Goal: Task Accomplishment & Management: Complete application form

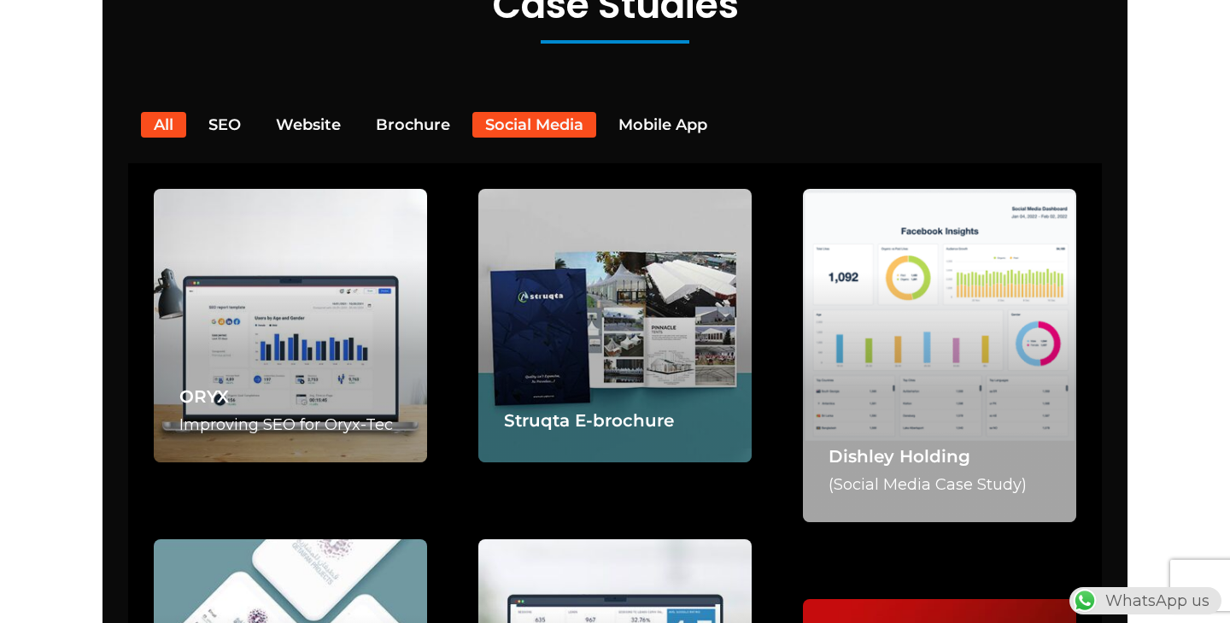
click at [542, 112] on button "Social Media" at bounding box center [534, 125] width 124 height 26
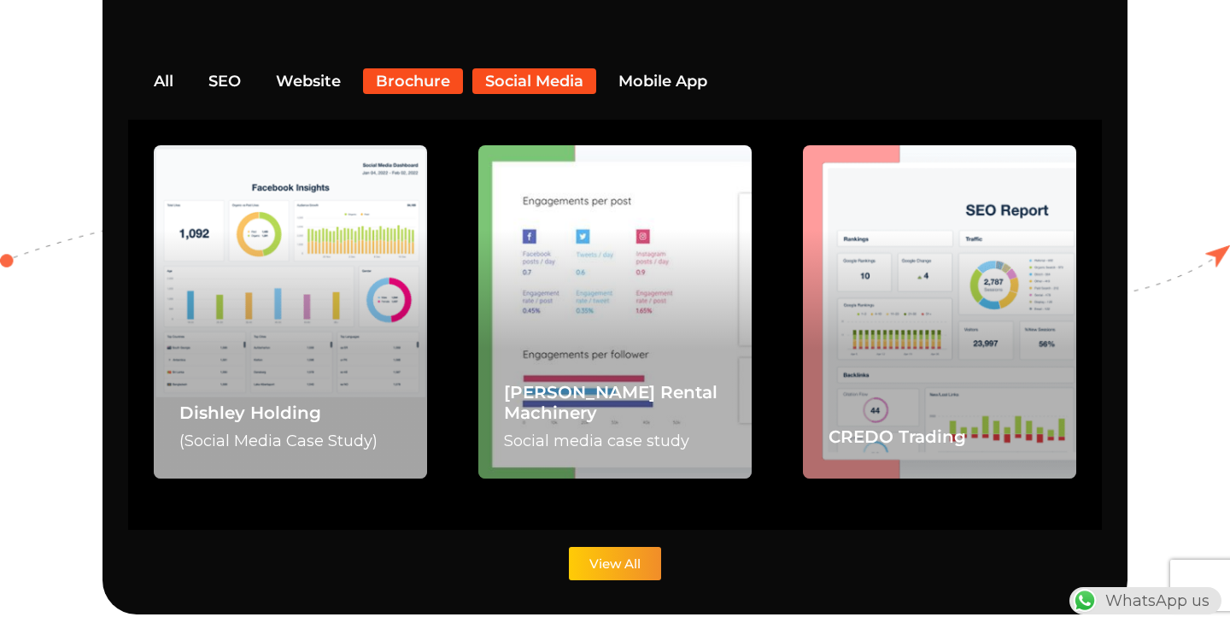
click at [403, 68] on button "Brochure" at bounding box center [413, 81] width 100 height 26
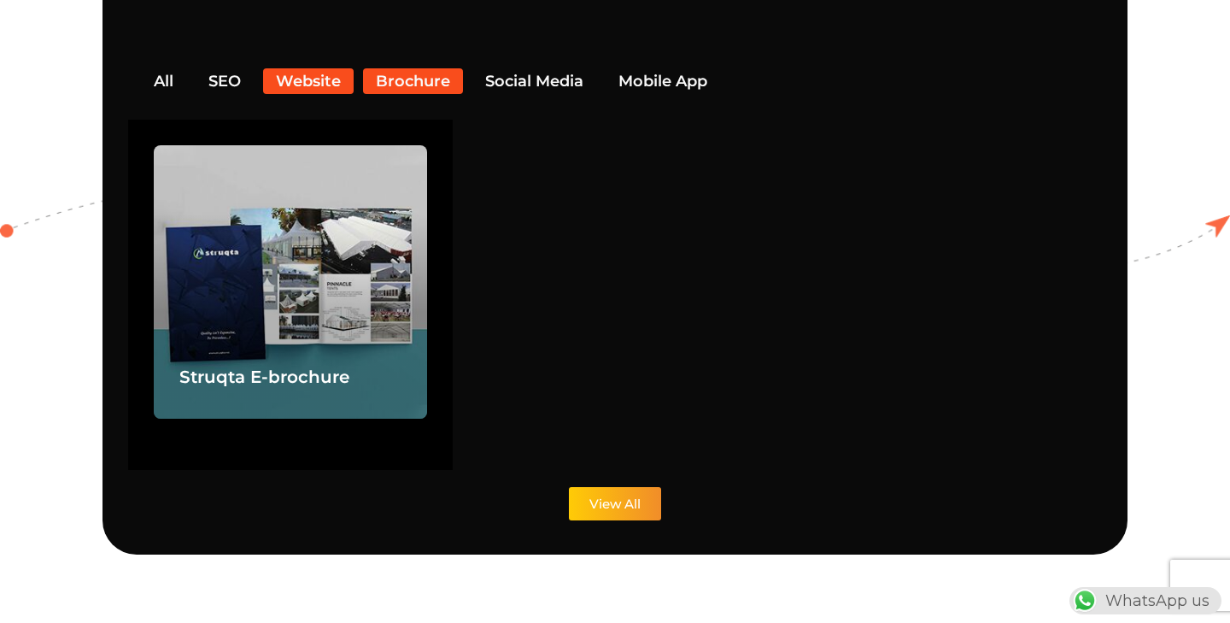
click at [314, 68] on button "Website" at bounding box center [308, 81] width 91 height 26
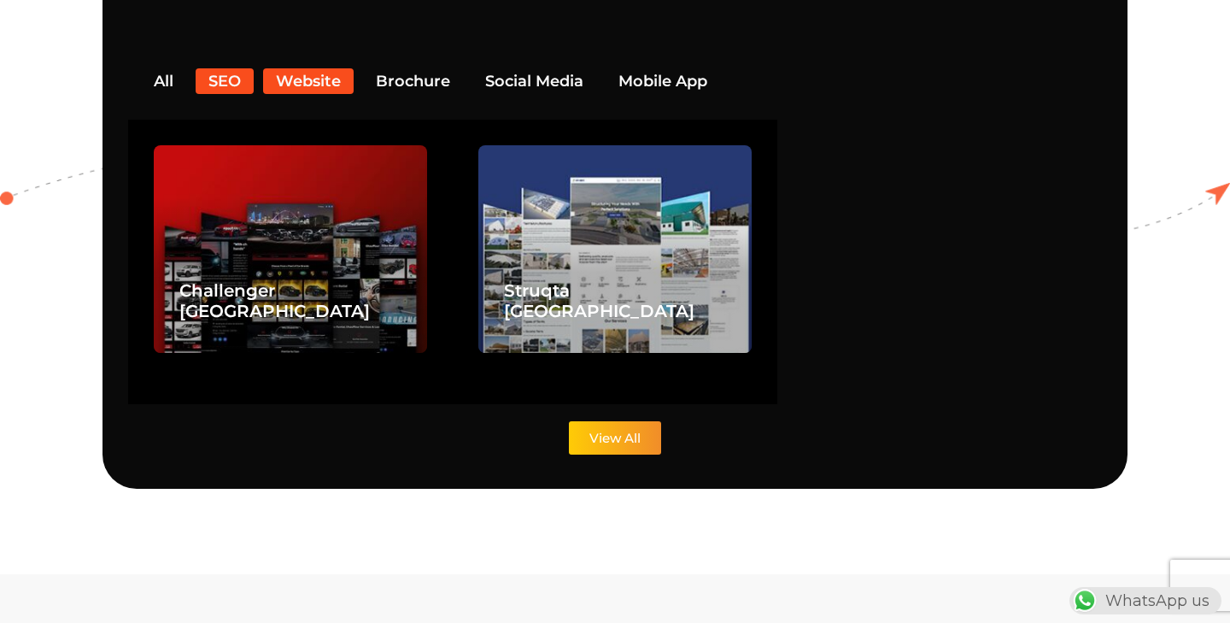
click at [226, 68] on button "SEO" at bounding box center [225, 81] width 58 height 26
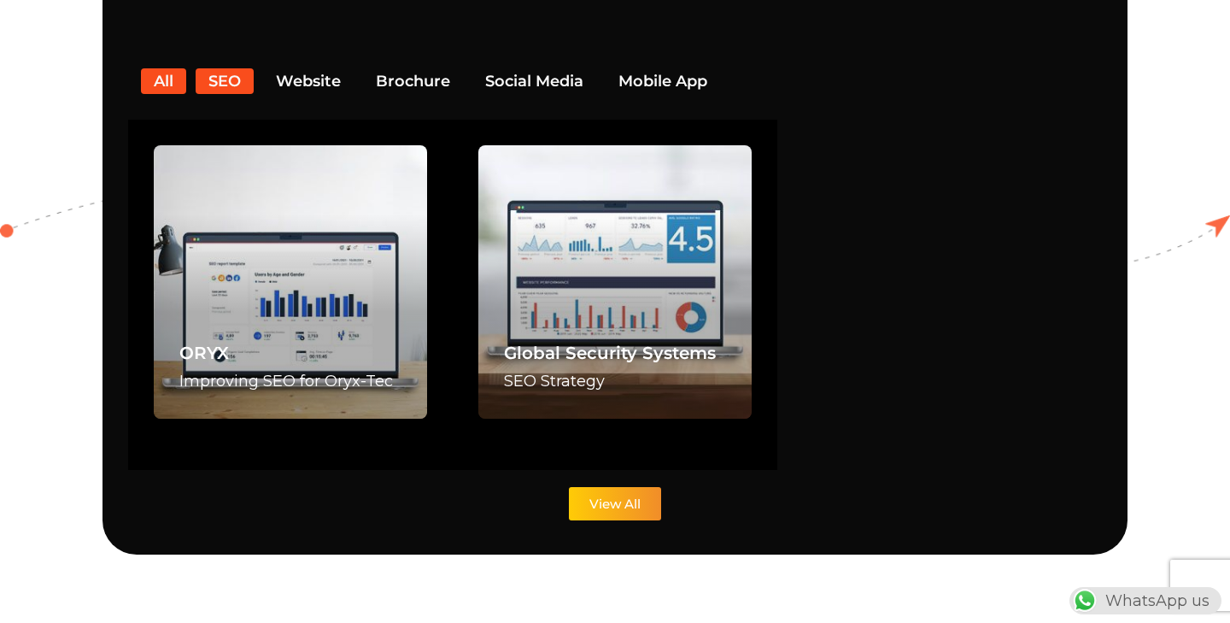
click at [150, 68] on button "All" at bounding box center [163, 81] width 45 height 26
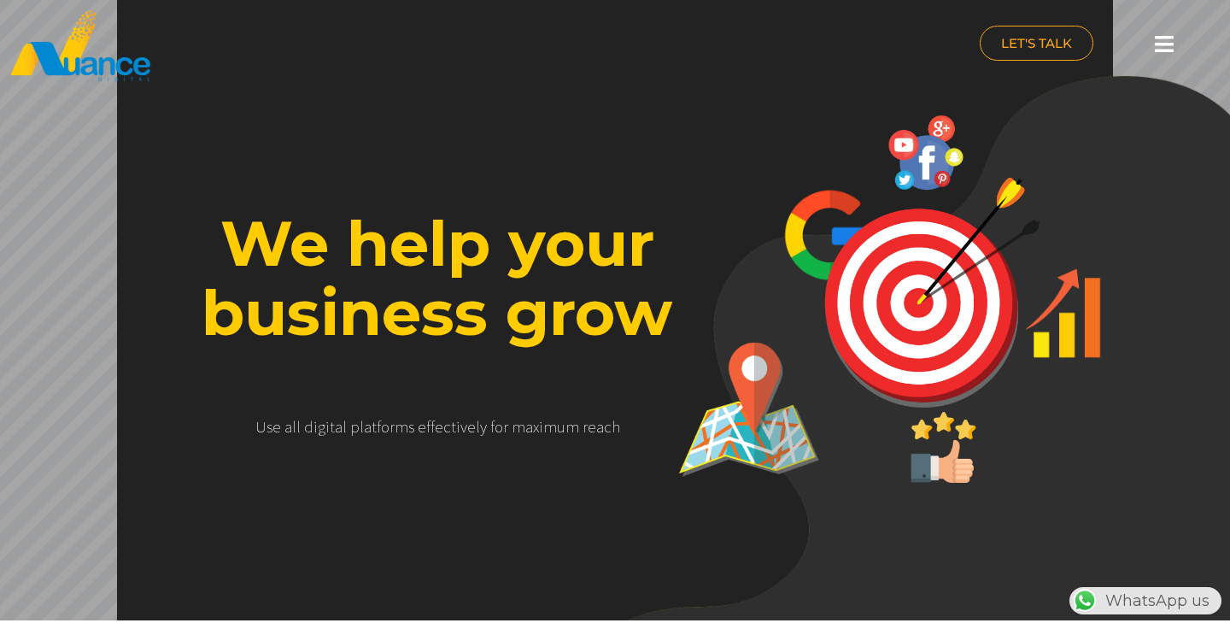
click at [1159, 43] on icon at bounding box center [1164, 43] width 19 height 21
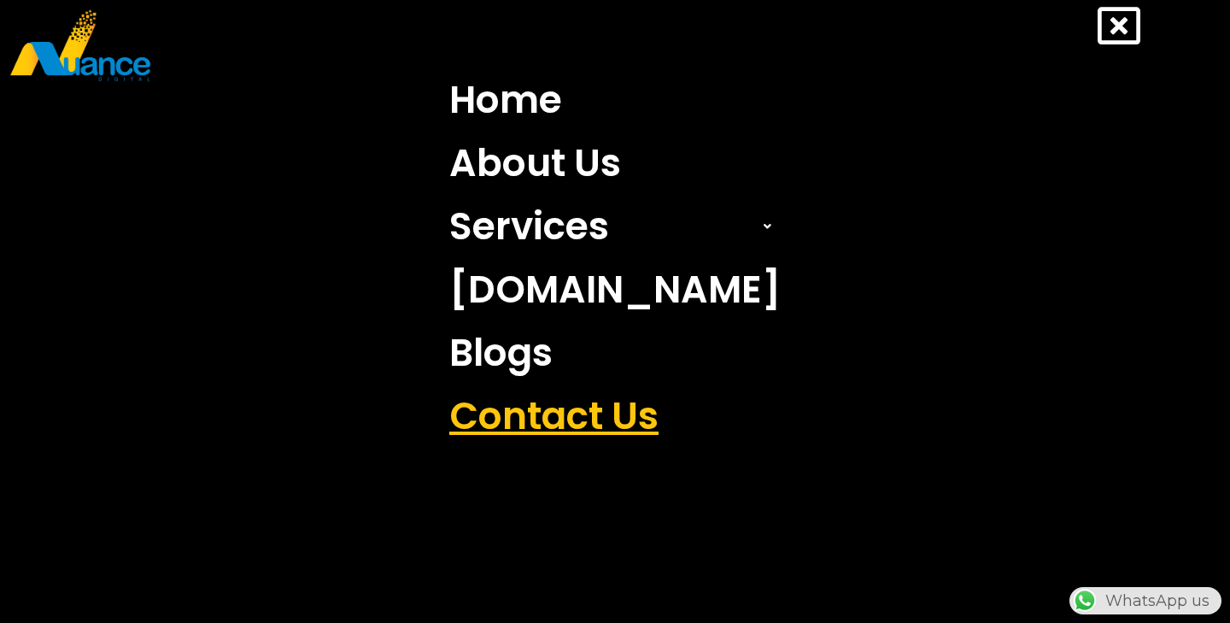
click at [583, 421] on link "Contact Us" at bounding box center [614, 415] width 357 height 63
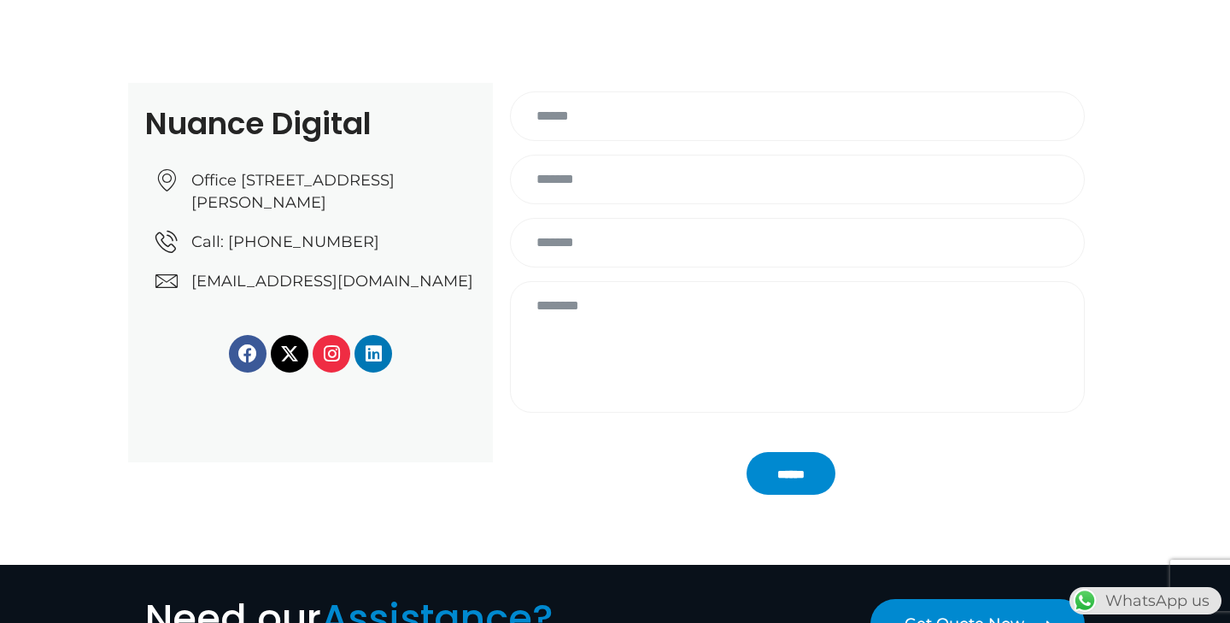
scroll to position [243, 0]
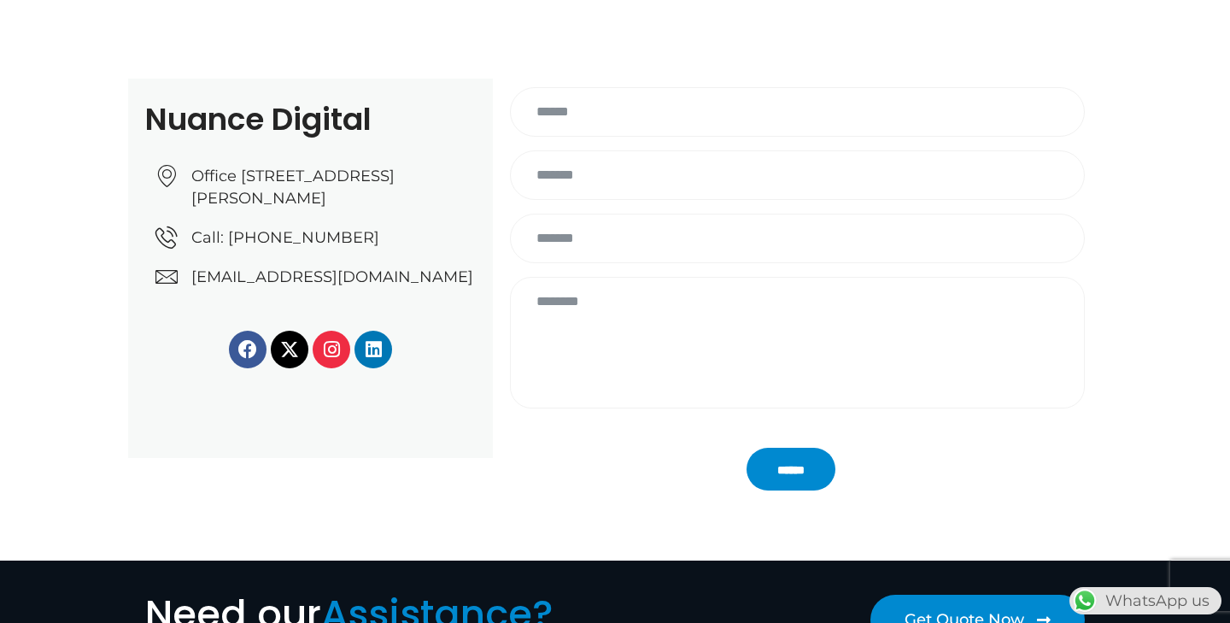
click at [614, 312] on textarea "Contact form" at bounding box center [797, 343] width 575 height 132
click at [625, 122] on input "Contact form" at bounding box center [797, 112] width 575 height 50
type input "*********"
click at [574, 177] on input "Contact form" at bounding box center [797, 175] width 575 height 50
type input "**********"
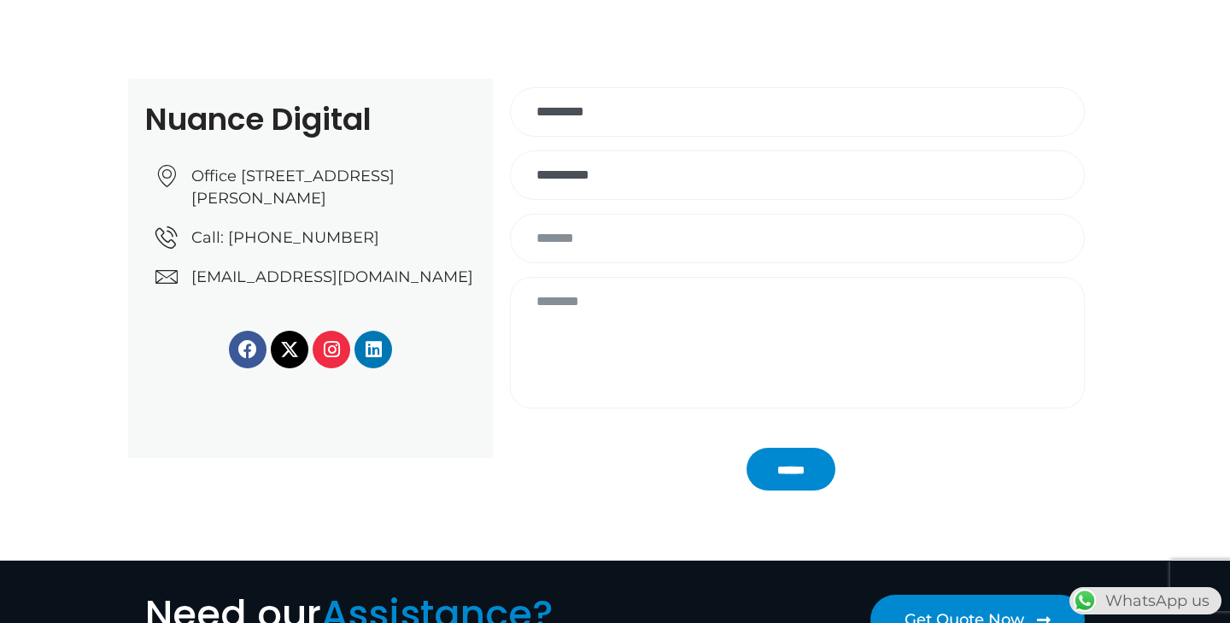
click at [556, 234] on input "Contact form" at bounding box center [797, 239] width 575 height 50
type input "**********"
click at [583, 298] on textarea "Contact form" at bounding box center [797, 343] width 575 height 132
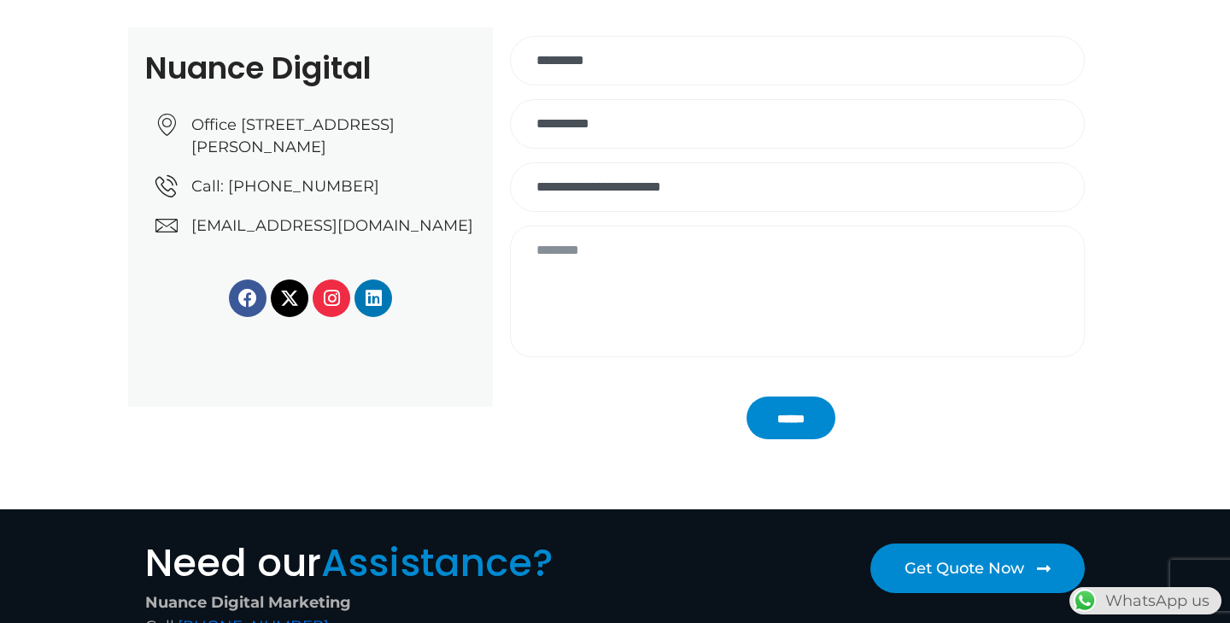
scroll to position [301, 0]
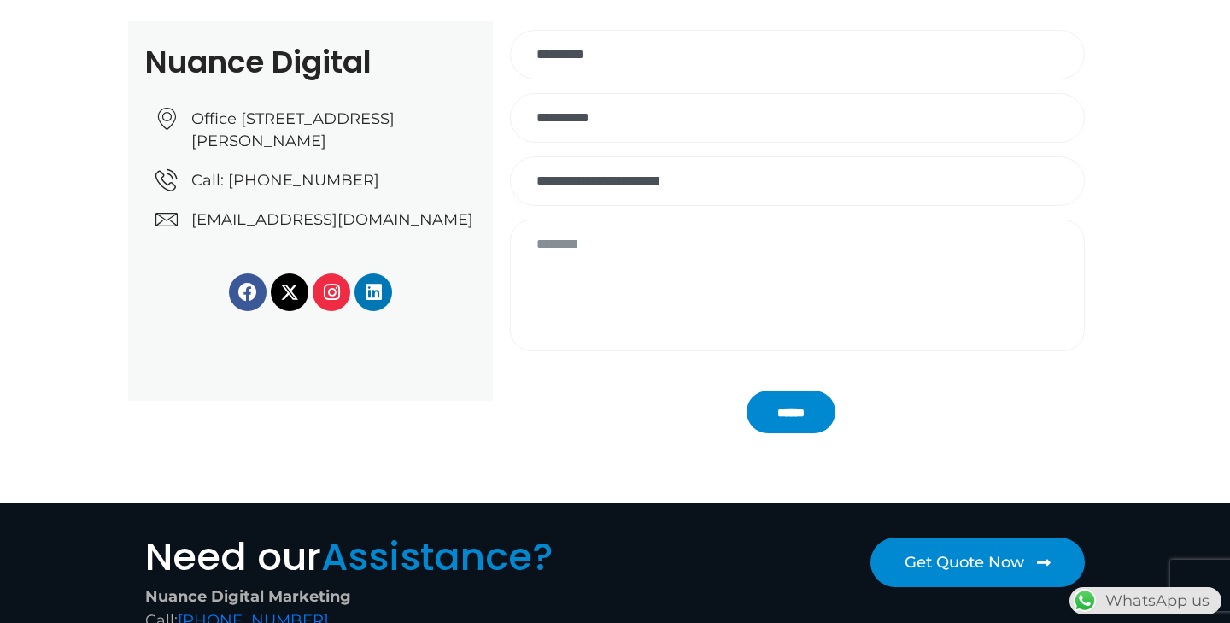
click at [580, 242] on textarea "Contact form" at bounding box center [797, 286] width 575 height 132
paste textarea "**********"
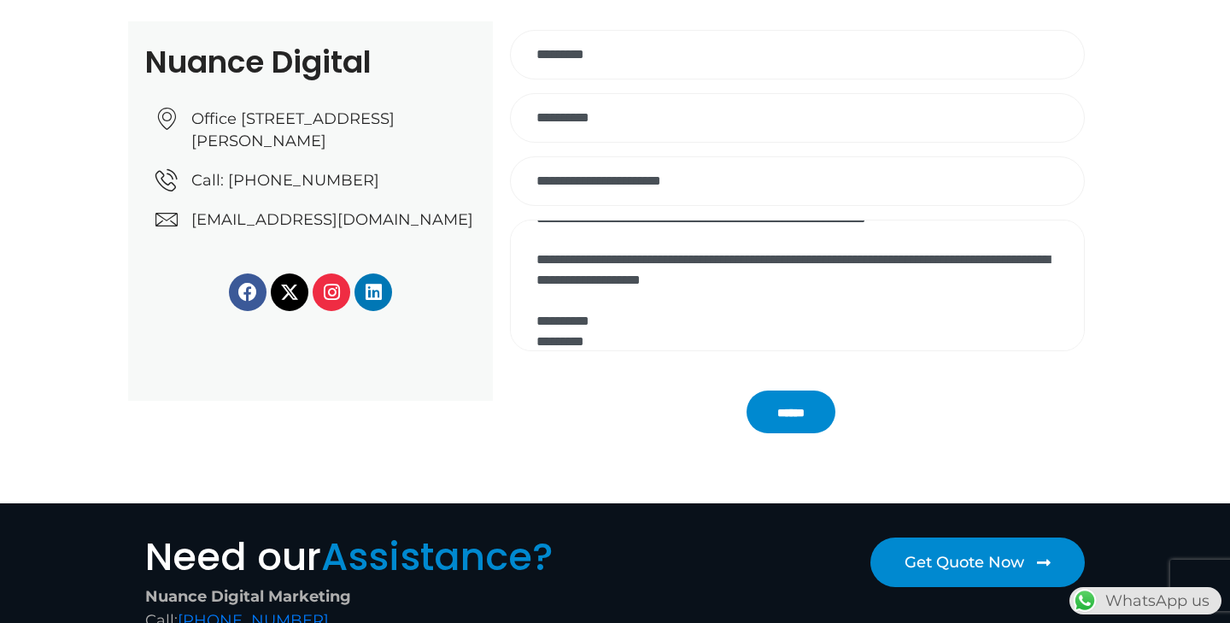
scroll to position [478, 0]
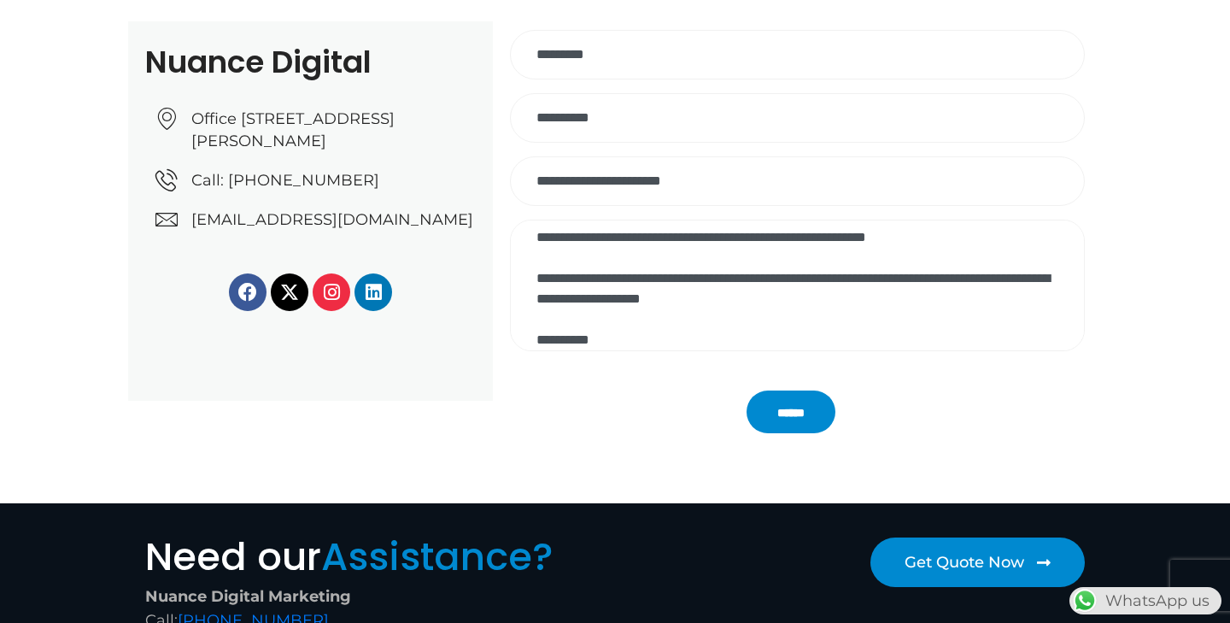
drag, startPoint x: 586, startPoint y: 320, endPoint x: 643, endPoint y: 321, distance: 57.2
click at [643, 321] on textarea "Contact form" at bounding box center [797, 286] width 575 height 132
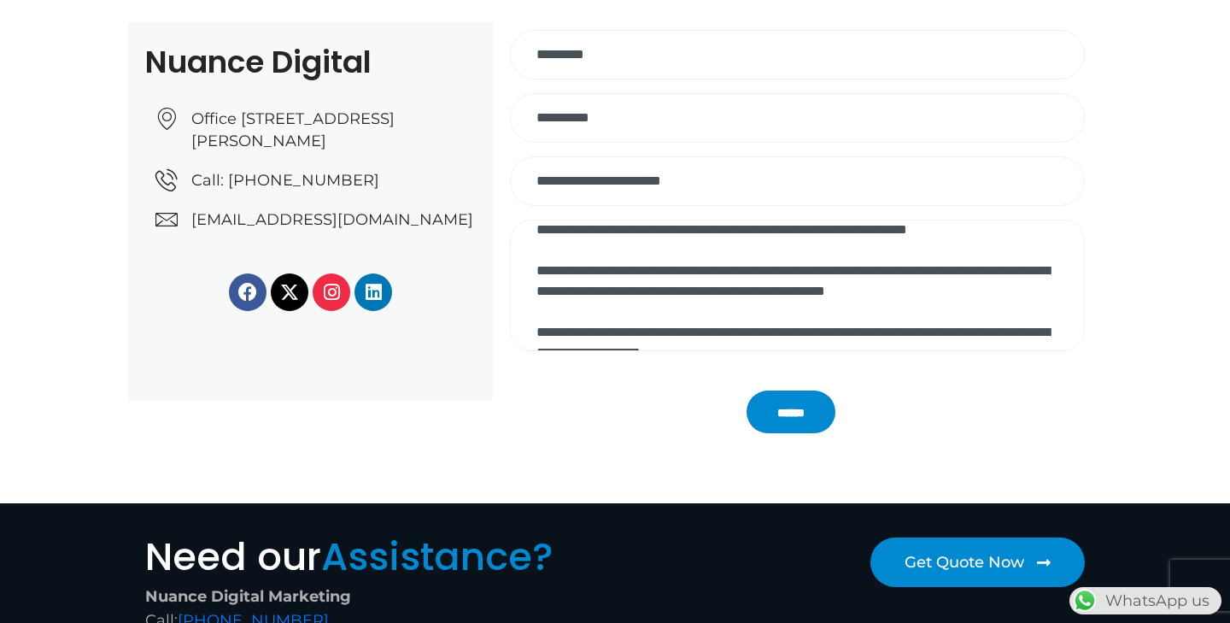
scroll to position [410, 0]
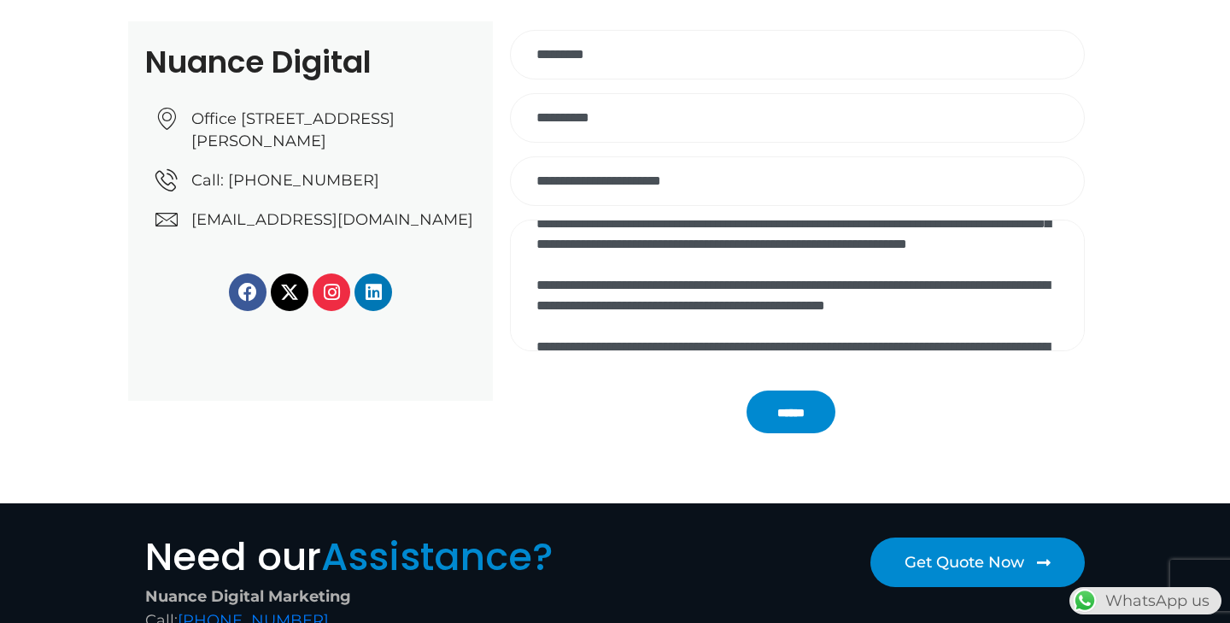
drag, startPoint x: 991, startPoint y: 286, endPoint x: 1061, endPoint y: 286, distance: 70.0
click at [1061, 286] on textarea "Contact form" at bounding box center [797, 286] width 575 height 132
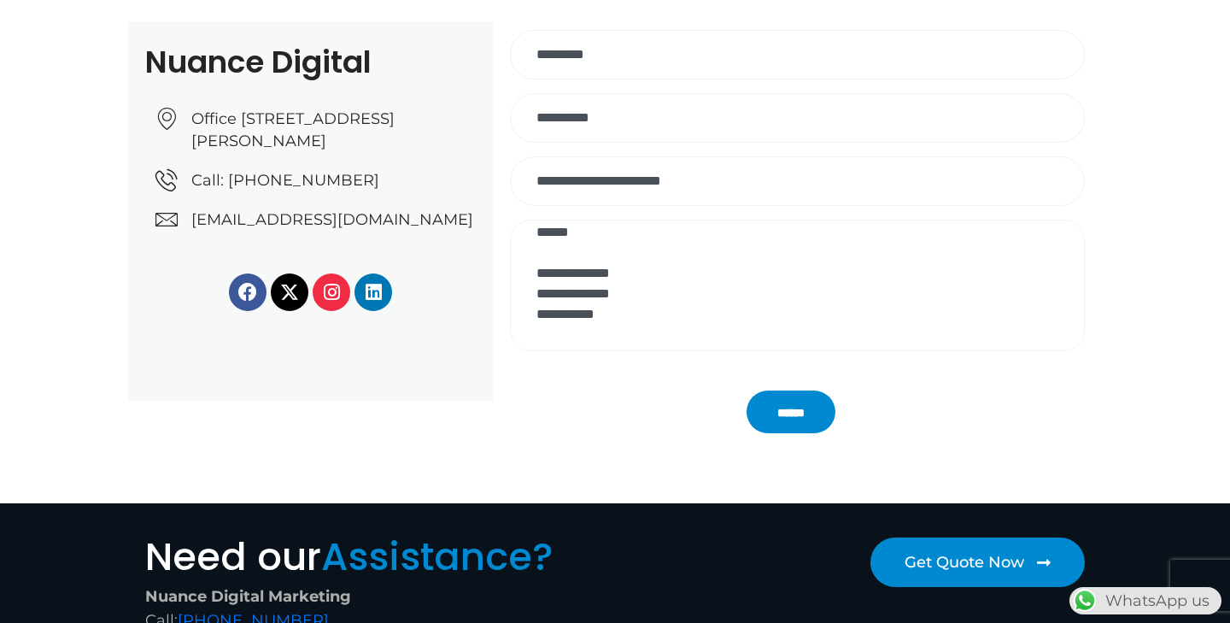
scroll to position [93, 0]
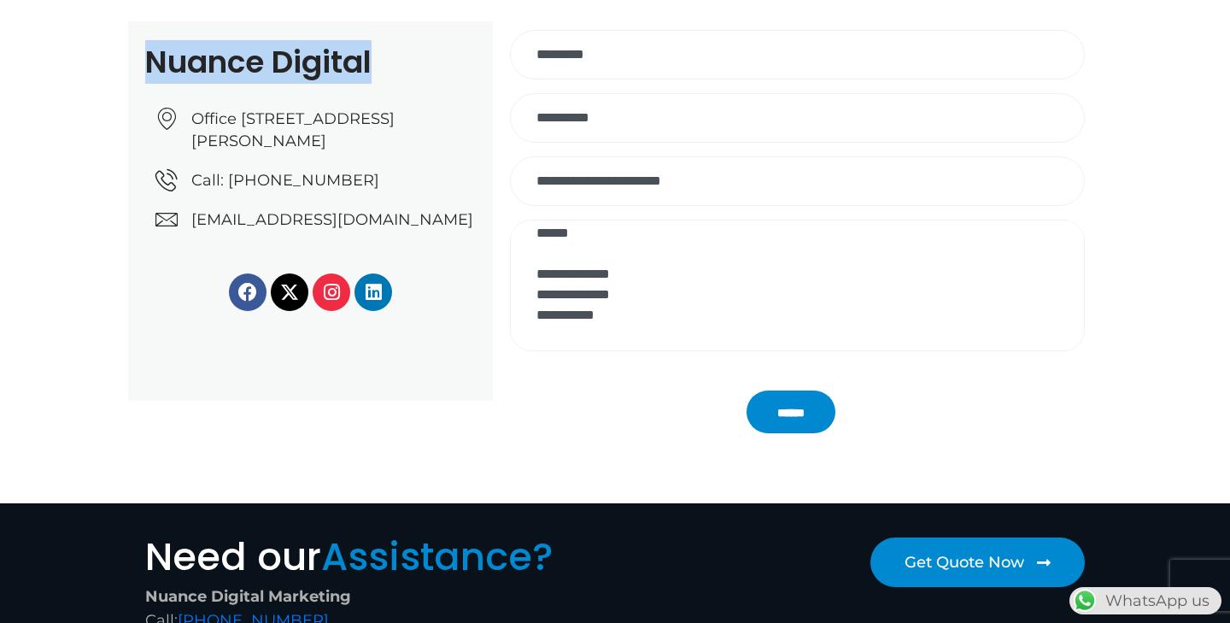
drag, startPoint x: 389, startPoint y: 60, endPoint x: 136, endPoint y: 62, distance: 252.8
click at [135, 62] on div "Nuance Digital Office No: 31، Al Malki Business Center, New Al Mirqab, Jawaan S…" at bounding box center [310, 210] width 365 height 379
copy h2 "Nuance Digital"
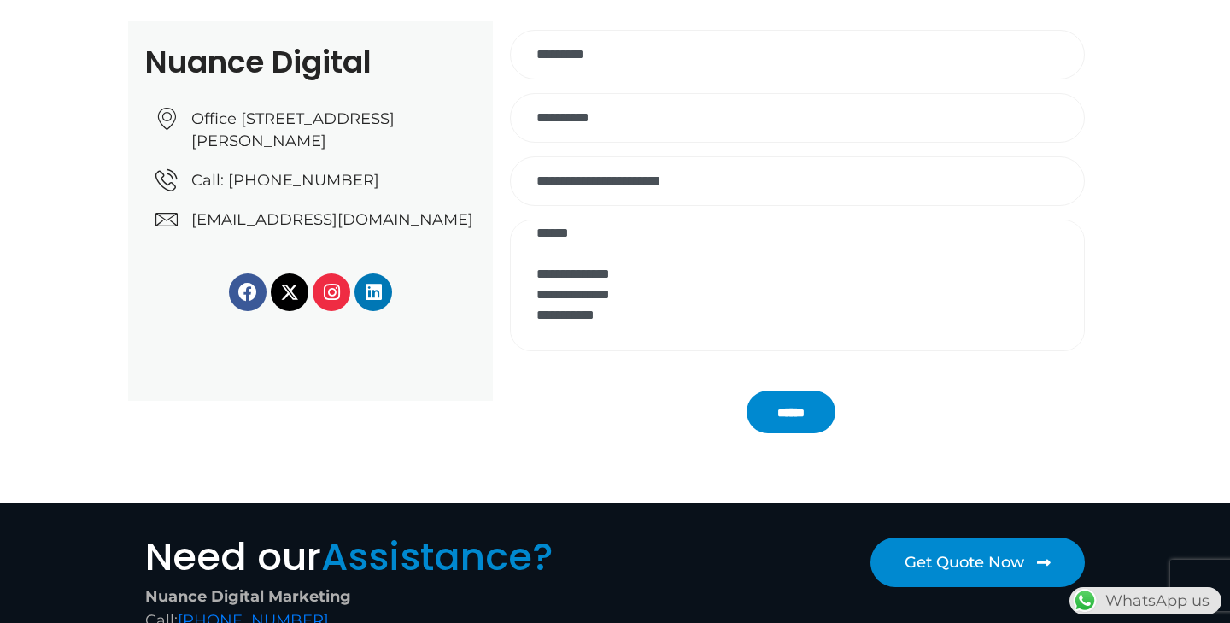
scroll to position [119, 0]
drag, startPoint x: 537, startPoint y: 297, endPoint x: 688, endPoint y: 311, distance: 150.9
click at [688, 311] on textarea "Contact form" at bounding box center [797, 286] width 575 height 132
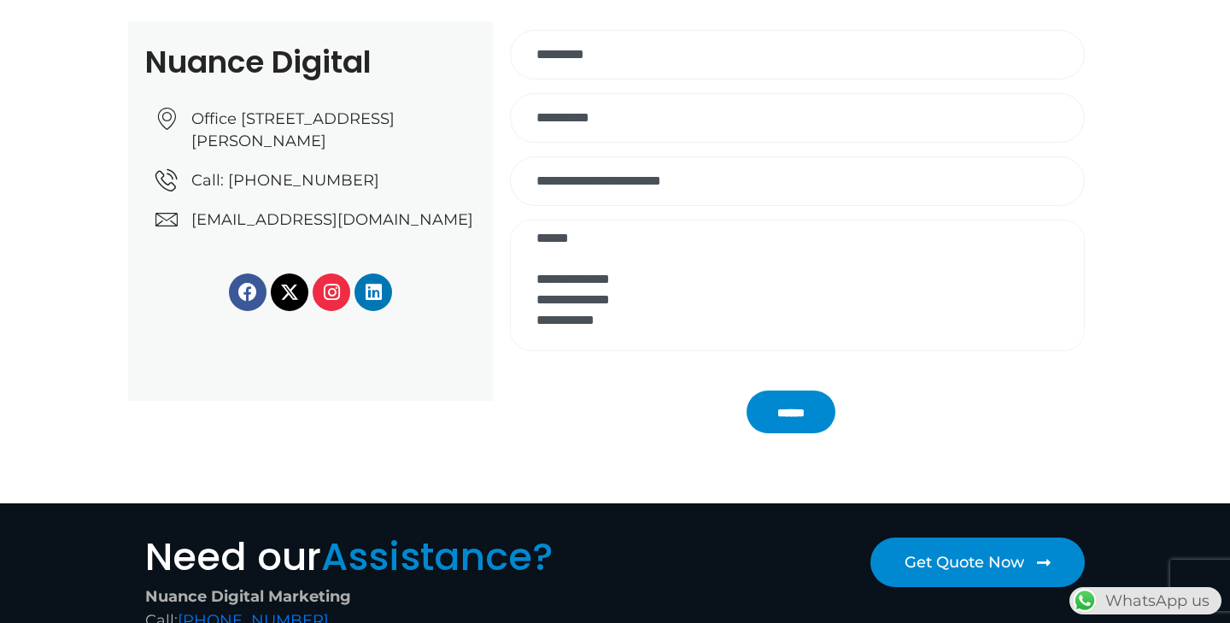
drag, startPoint x: 646, startPoint y: 280, endPoint x: 522, endPoint y: 280, distance: 123.8
click at [522, 280] on textarea "Contact form" at bounding box center [797, 286] width 575 height 132
click at [651, 301] on textarea "Contact form" at bounding box center [797, 286] width 575 height 132
paste textarea "**********"
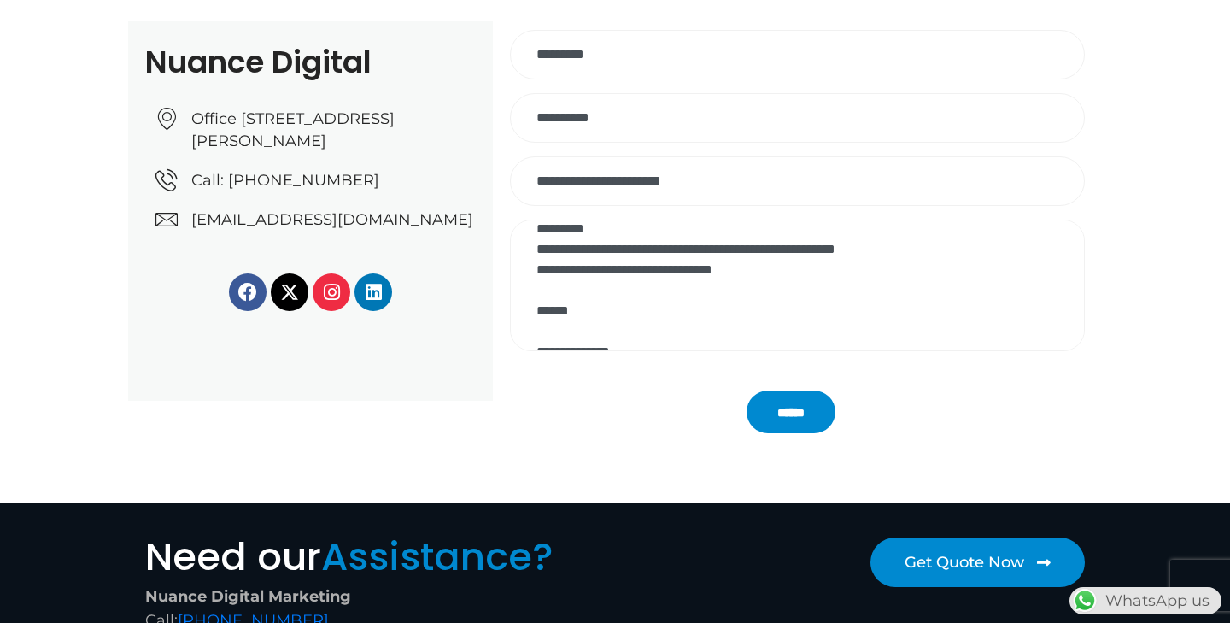
scroll to position [15, 0]
click at [572, 314] on textarea "Contact form" at bounding box center [797, 286] width 575 height 132
drag, startPoint x: 782, startPoint y: 273, endPoint x: 537, endPoint y: 272, distance: 244.3
click at [537, 272] on textarea "Contact form" at bounding box center [797, 286] width 575 height 132
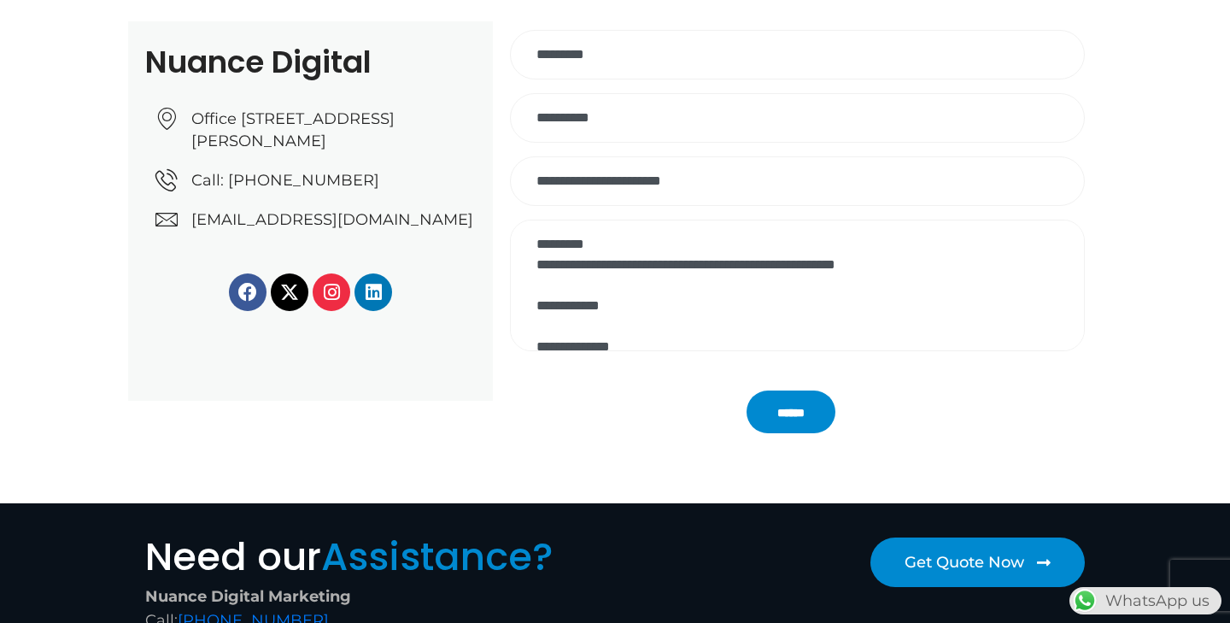
click at [784, 266] on textarea "Contact form" at bounding box center [797, 286] width 575 height 132
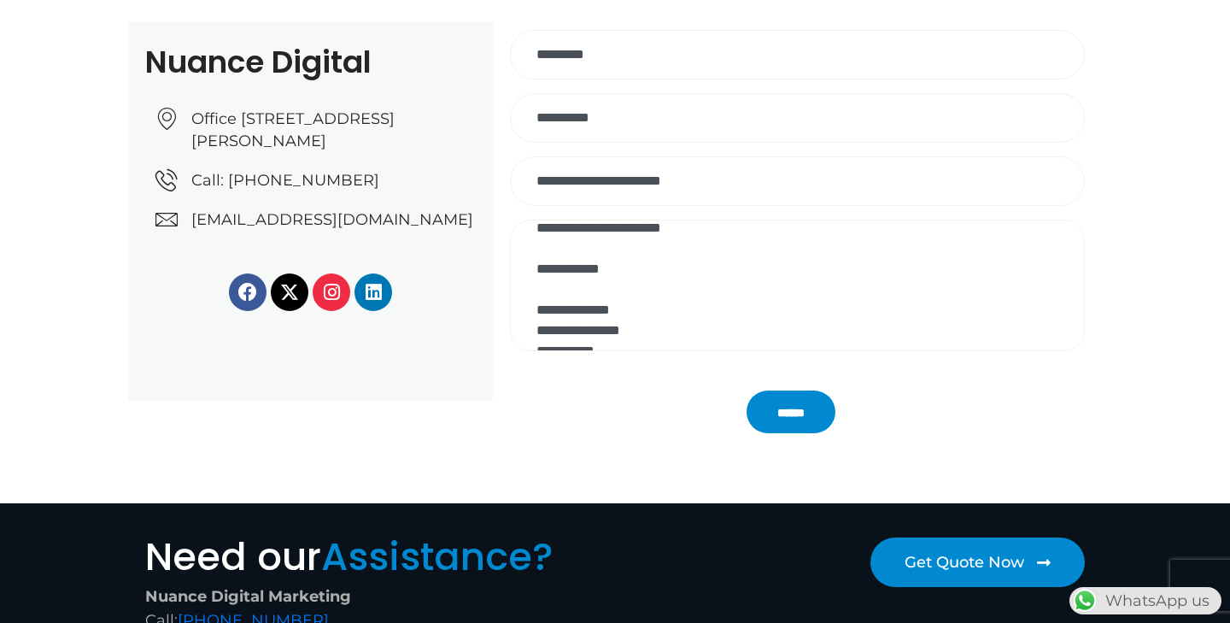
scroll to position [59, 0]
click at [632, 269] on textarea "Contact form" at bounding box center [797, 286] width 575 height 132
click at [543, 269] on textarea "Contact form" at bounding box center [797, 286] width 575 height 132
drag, startPoint x: 598, startPoint y: 256, endPoint x: 497, endPoint y: 257, distance: 100.8
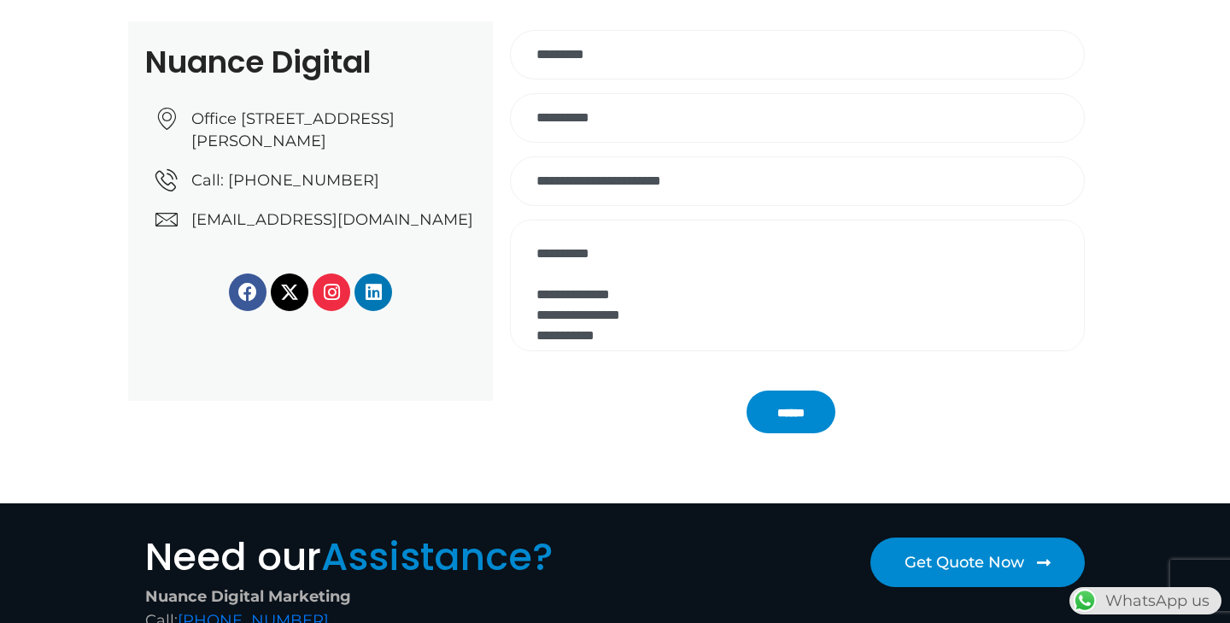
click at [497, 257] on div "Contact form" at bounding box center [798, 292] width 618 height 145
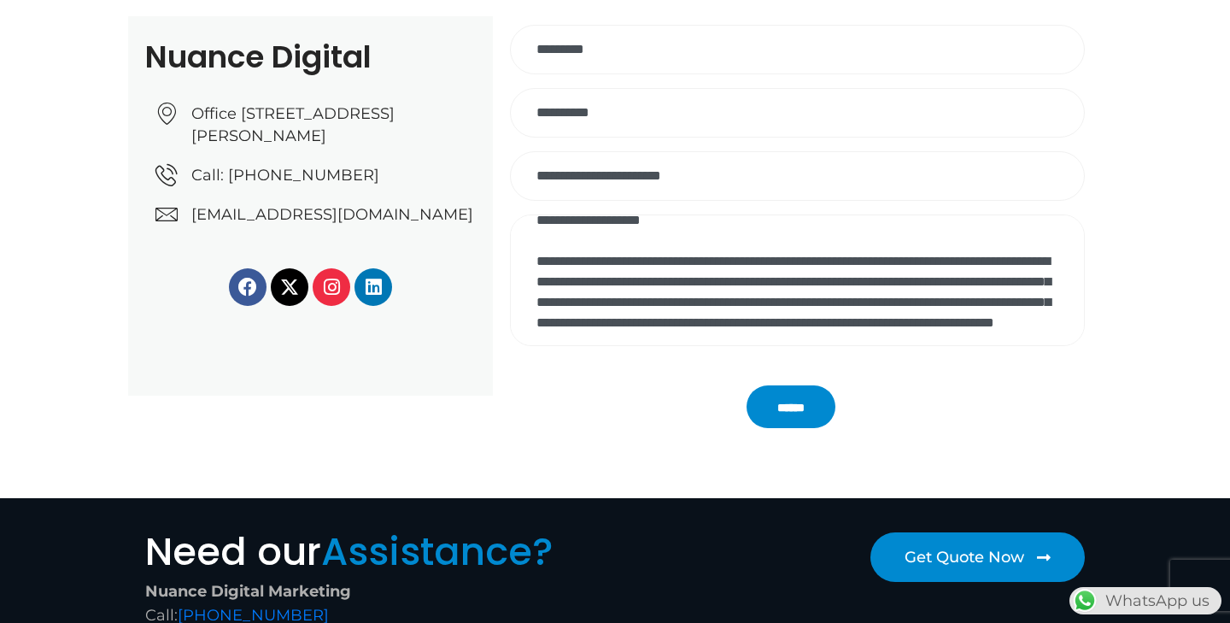
scroll to position [178, 0]
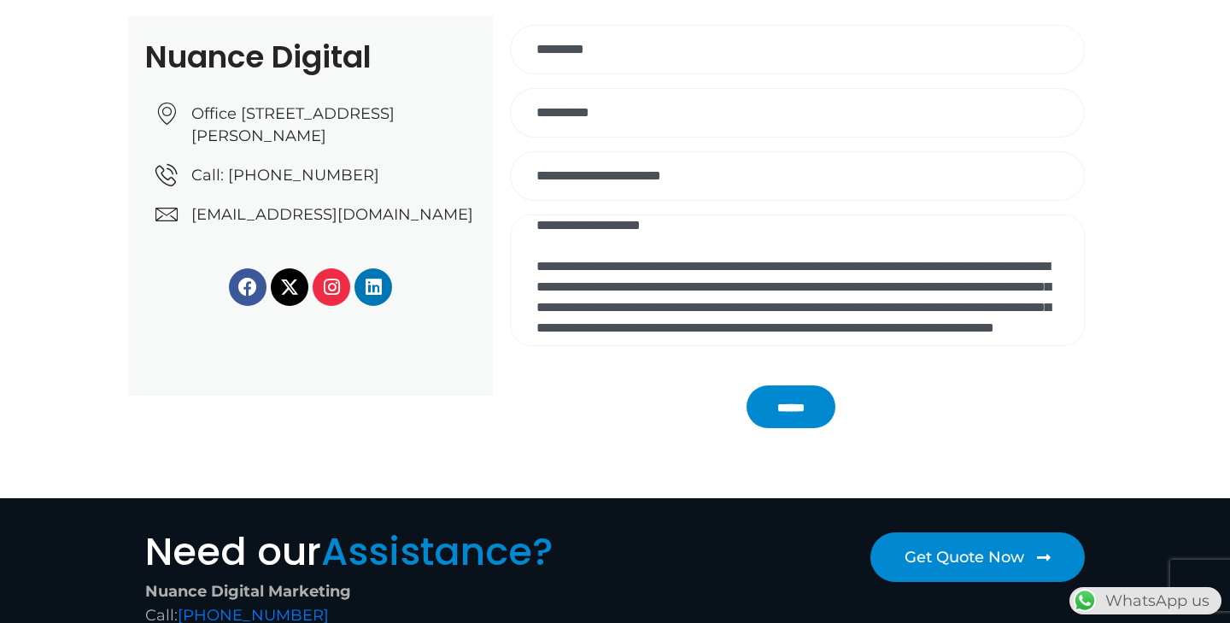
click at [1012, 290] on textarea "Contact form" at bounding box center [797, 280] width 575 height 132
click at [909, 287] on textarea "Contact form" at bounding box center [797, 280] width 575 height 132
click at [984, 287] on textarea "Contact form" at bounding box center [797, 280] width 575 height 132
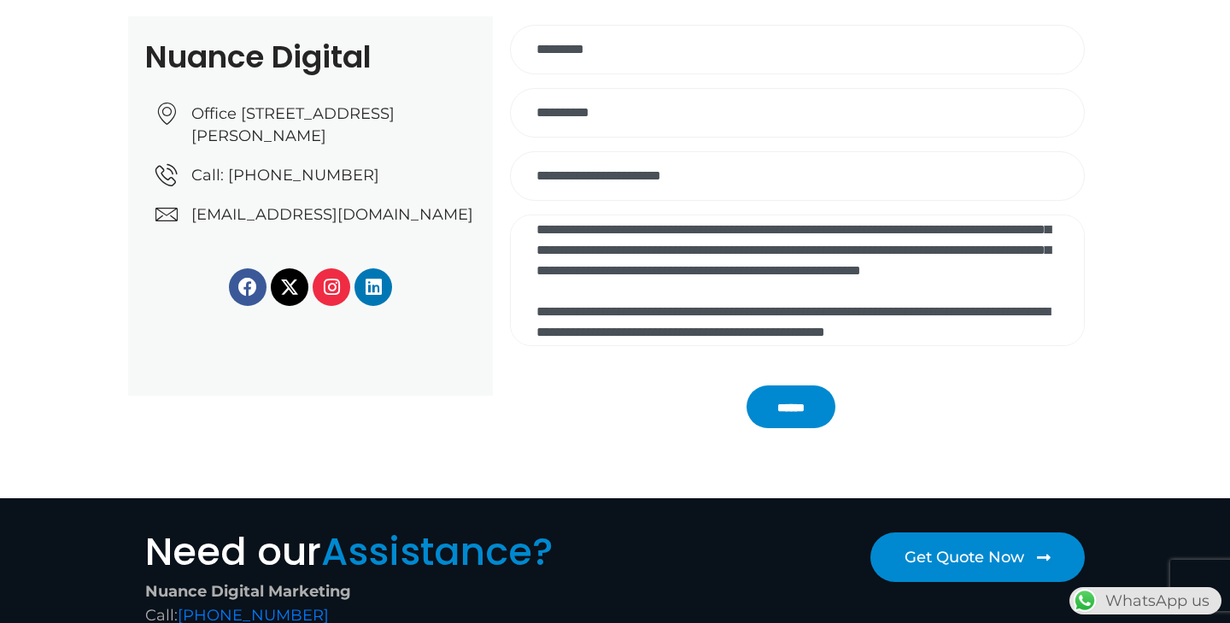
scroll to position [364, 0]
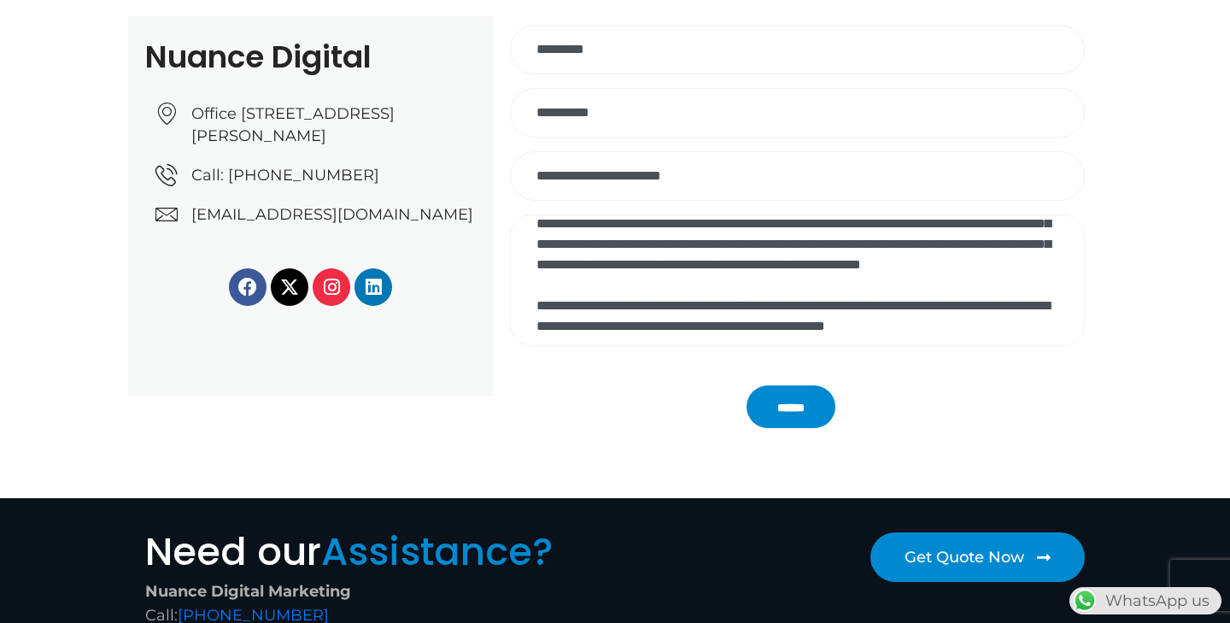
click at [955, 288] on textarea "Contact form" at bounding box center [797, 280] width 575 height 132
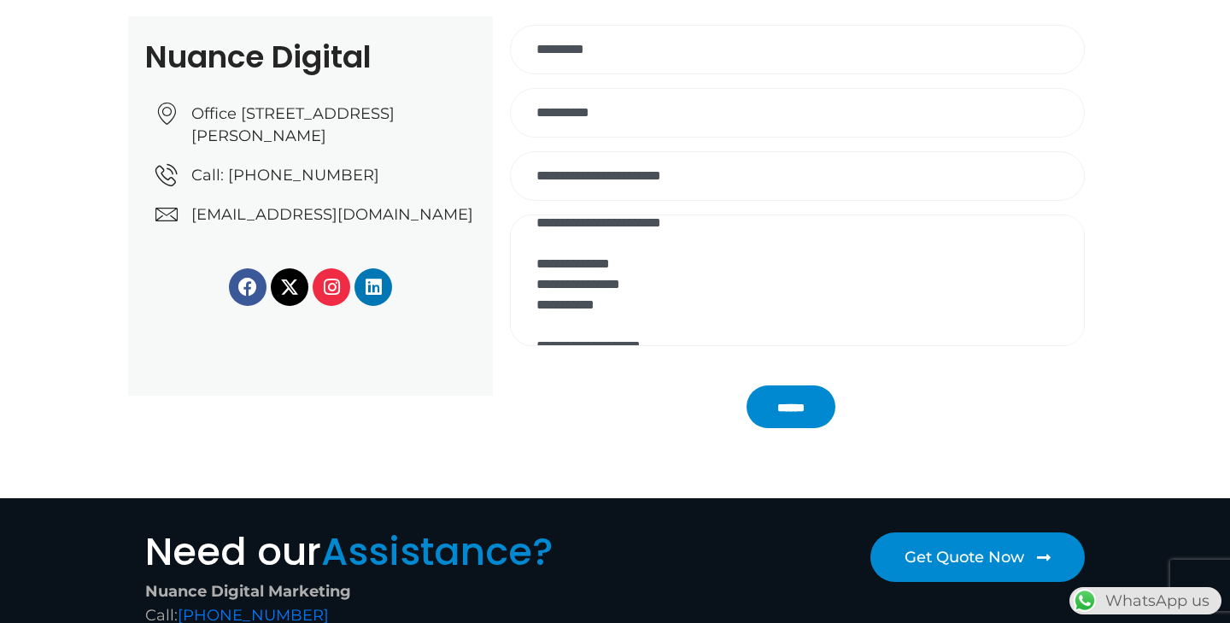
scroll to position [0, 0]
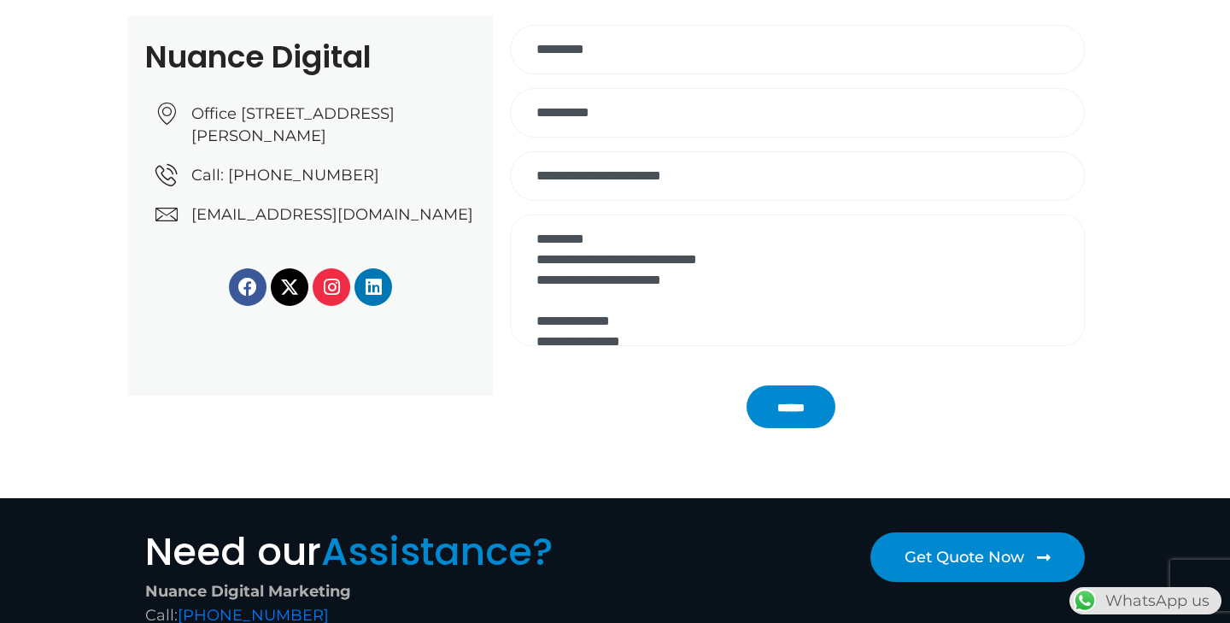
drag, startPoint x: 626, startPoint y: 324, endPoint x: 527, endPoint y: 182, distance: 173.0
click at [527, 182] on div "**********" at bounding box center [798, 206] width 618 height 362
click at [702, 329] on textarea "Contact form" at bounding box center [797, 280] width 575 height 132
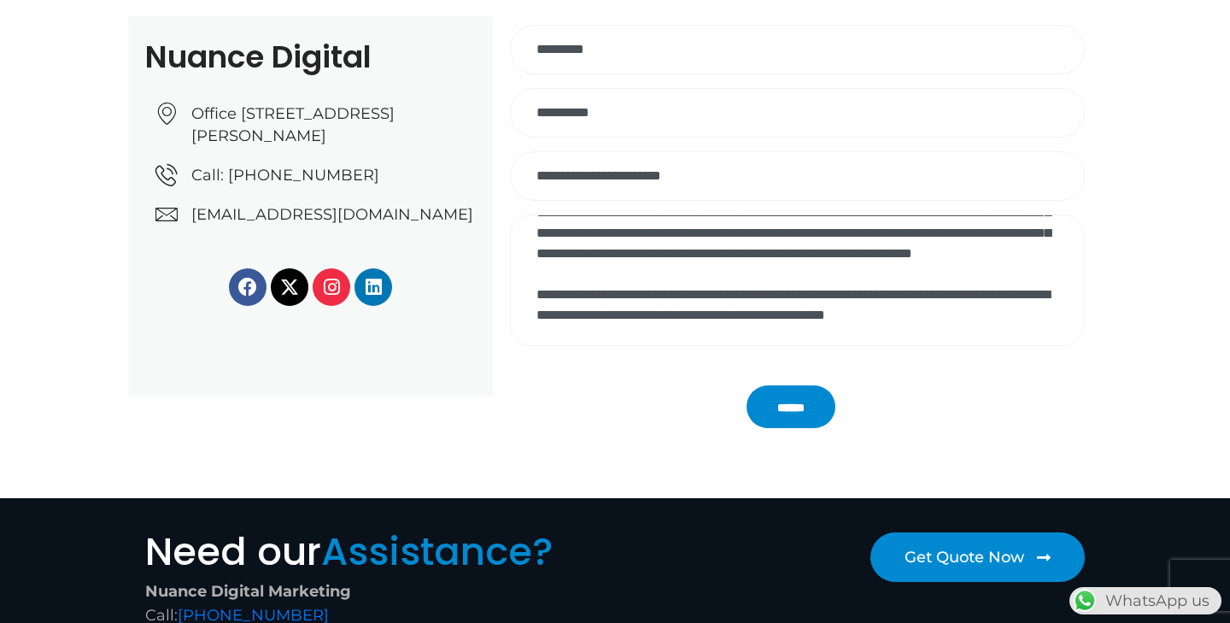
scroll to position [574, 0]
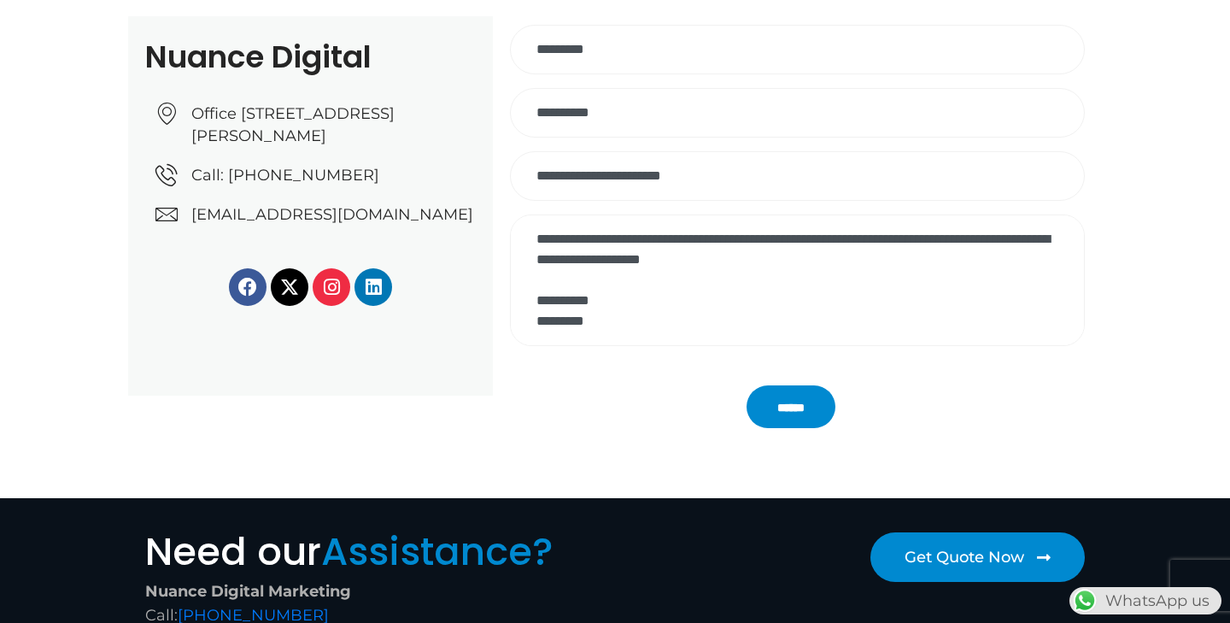
click at [862, 266] on textarea "Contact form" at bounding box center [797, 280] width 575 height 132
click at [537, 237] on textarea "Contact form" at bounding box center [797, 280] width 575 height 132
click at [542, 241] on textarea "Contact form" at bounding box center [797, 280] width 575 height 132
click at [570, 240] on textarea "Contact form" at bounding box center [797, 280] width 575 height 132
click at [848, 242] on textarea "Contact form" at bounding box center [797, 280] width 575 height 132
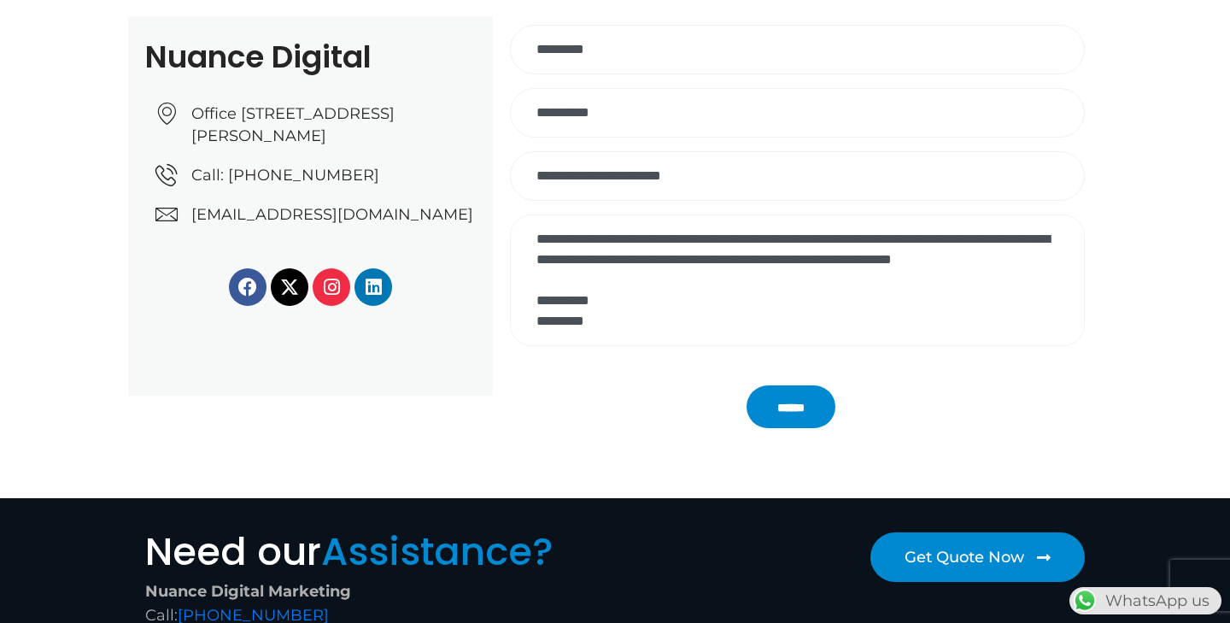
click at [676, 278] on textarea "Contact form" at bounding box center [797, 280] width 575 height 132
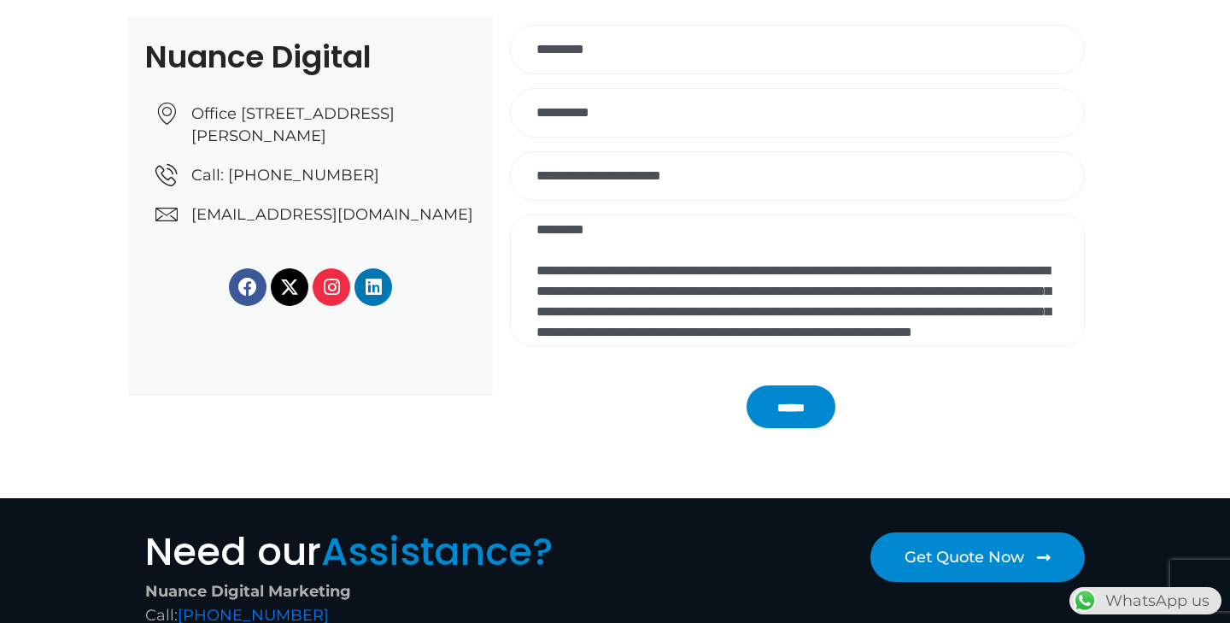
scroll to position [594, 0]
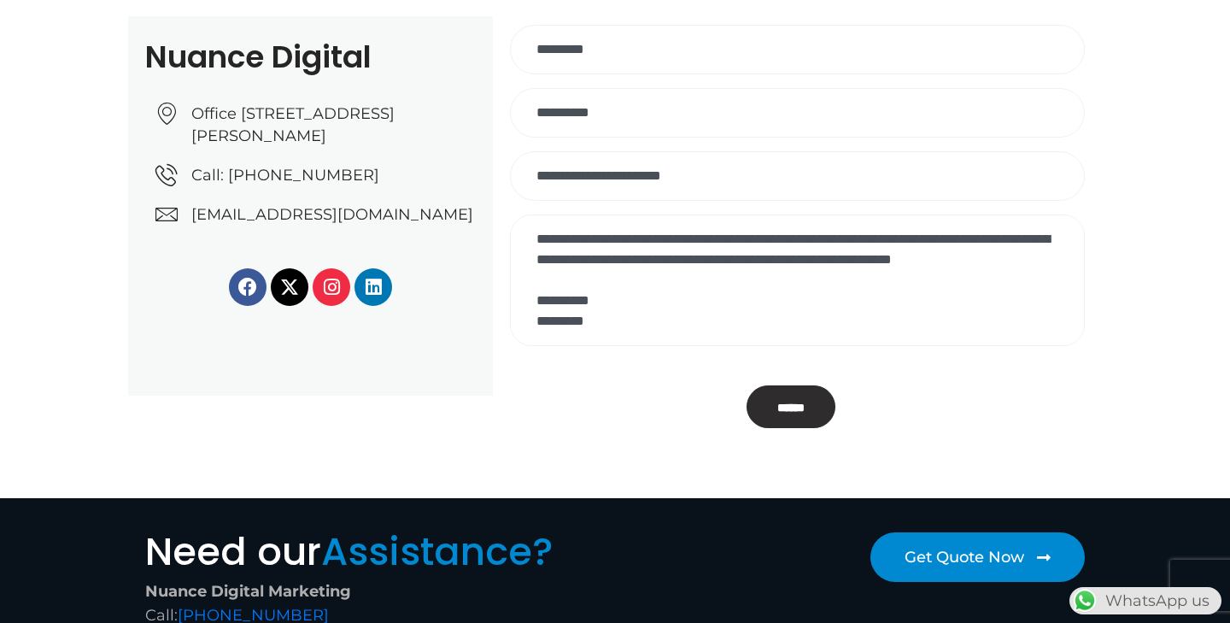
type textarea "**********"
click at [811, 404] on input "******" at bounding box center [791, 406] width 89 height 43
